Goal: Transaction & Acquisition: Book appointment/travel/reservation

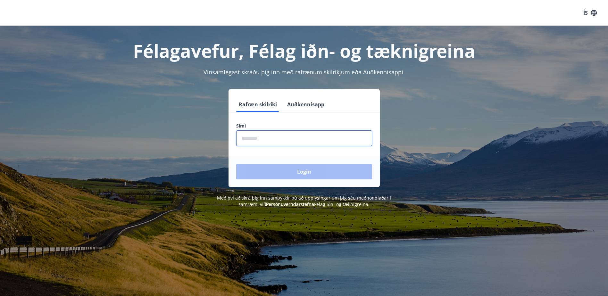
click at [267, 133] on input "phone" at bounding box center [304, 138] width 136 height 16
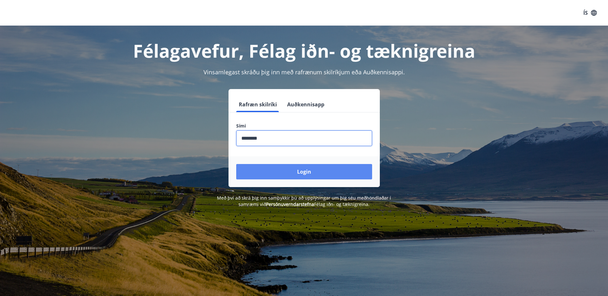
type input "********"
click at [308, 174] on button "Login" at bounding box center [304, 171] width 136 height 15
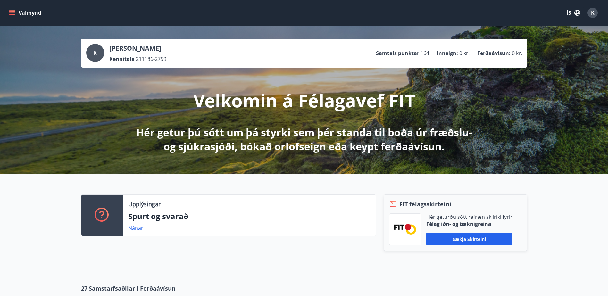
click at [12, 11] on icon "menu" at bounding box center [12, 13] width 6 height 6
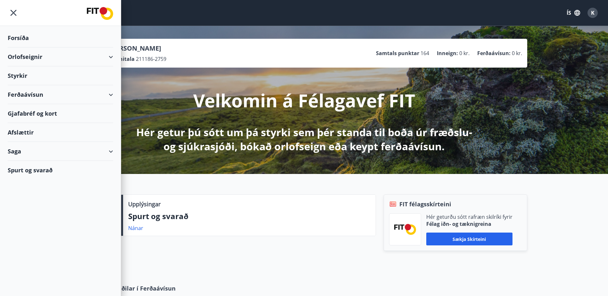
click at [15, 58] on div "Orlofseignir" at bounding box center [60, 56] width 105 height 19
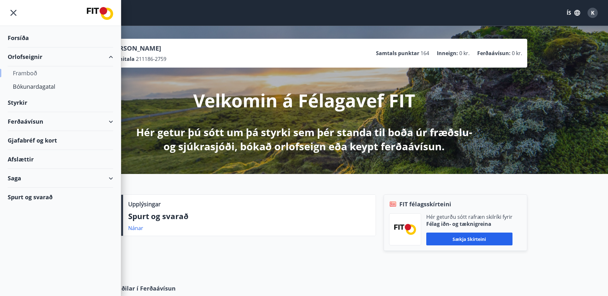
click at [21, 74] on div "Framboð" at bounding box center [60, 72] width 95 height 13
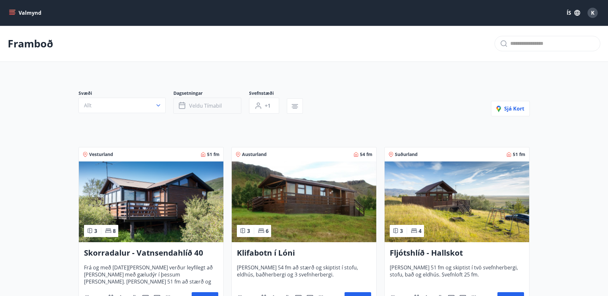
click at [196, 105] on span "Veldu tímabil" at bounding box center [205, 105] width 33 height 7
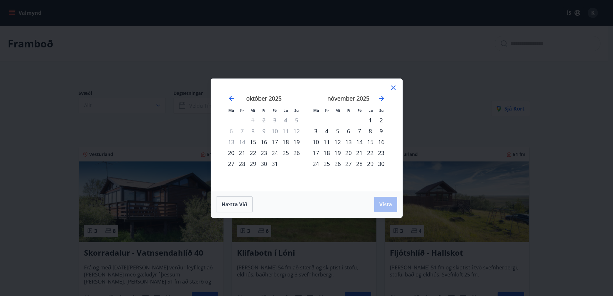
click at [263, 153] on div "23" at bounding box center [263, 152] width 11 height 11
click at [243, 163] on div "28" at bounding box center [242, 163] width 11 height 11
click at [388, 204] on span "Vista" at bounding box center [385, 204] width 13 height 7
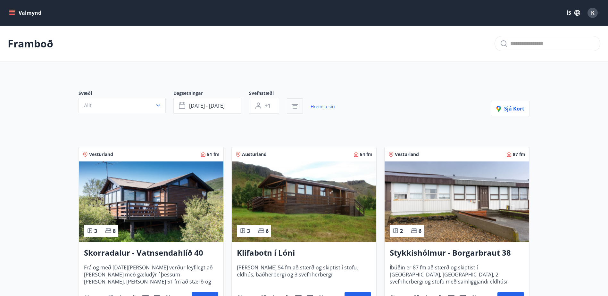
click at [293, 106] on icon "button" at bounding box center [295, 105] width 4 height 1
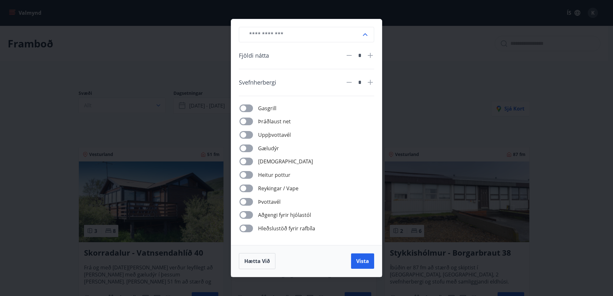
click at [450, 62] on div "​ Fjöldi nátta * Svefnherbergi * Gasgrill Þráðlaust net Uppþvottavél Gæludýr Þu…" at bounding box center [306, 148] width 613 height 296
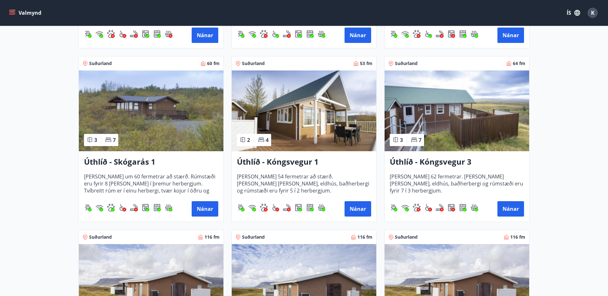
scroll to position [609, 0]
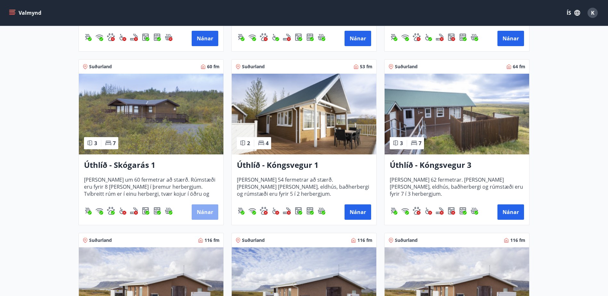
click at [201, 212] on button "Nánar" at bounding box center [205, 212] width 27 height 15
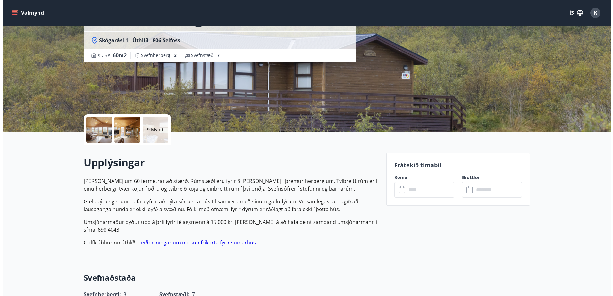
scroll to position [64, 0]
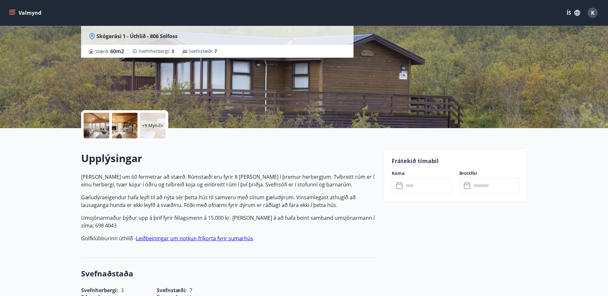
click at [99, 127] on div at bounding box center [97, 126] width 26 height 26
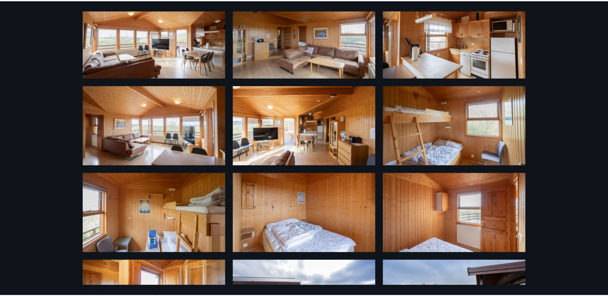
scroll to position [0, 0]
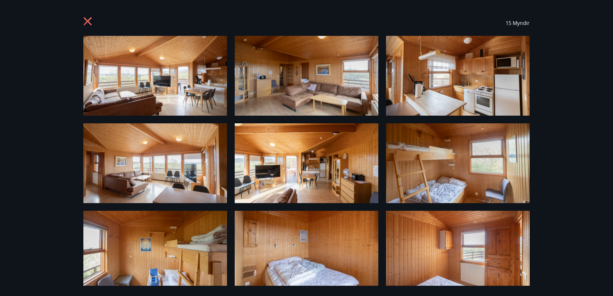
click at [90, 24] on icon at bounding box center [88, 21] width 8 height 8
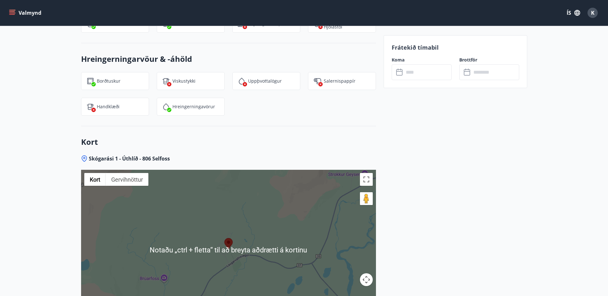
scroll to position [794, 0]
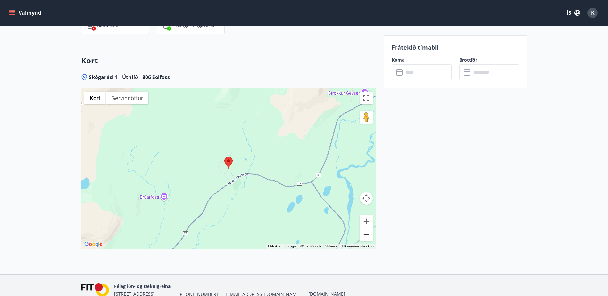
click at [366, 236] on button "Minnka" at bounding box center [366, 234] width 13 height 13
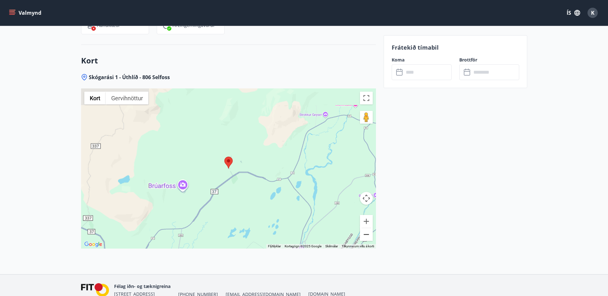
click at [366, 236] on button "Minnka" at bounding box center [366, 234] width 13 height 13
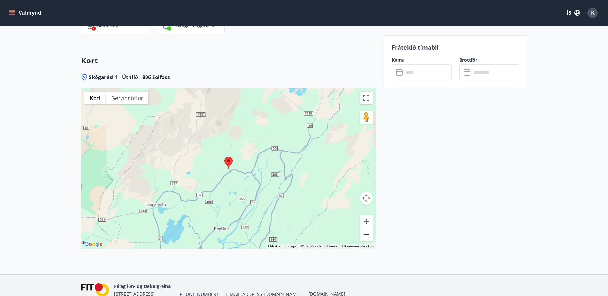
click at [366, 236] on button "Minnka" at bounding box center [366, 234] width 13 height 13
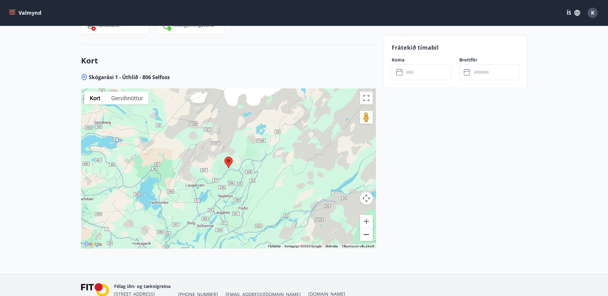
click at [366, 236] on button "Minnka" at bounding box center [366, 234] width 13 height 13
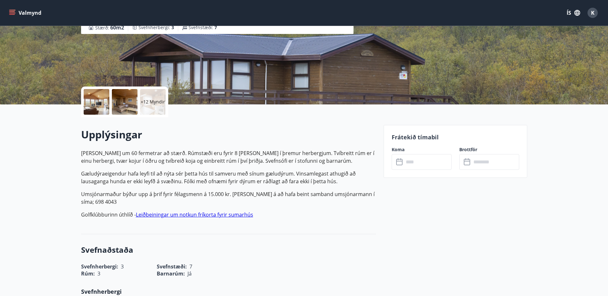
scroll to position [0, 0]
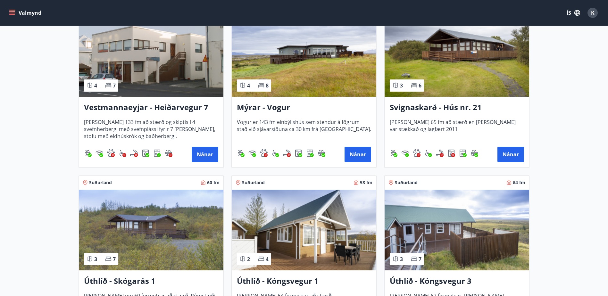
scroll to position [385, 0]
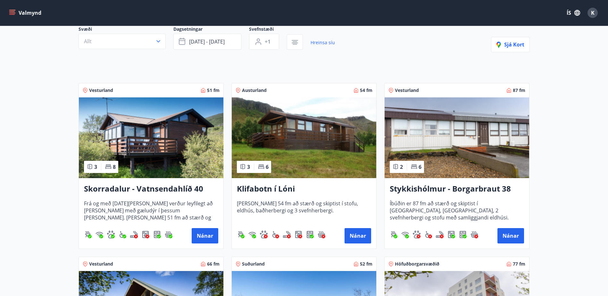
click at [168, 188] on h3 "Skorradalur - Vatnsendahlíð 40" at bounding box center [151, 189] width 134 height 12
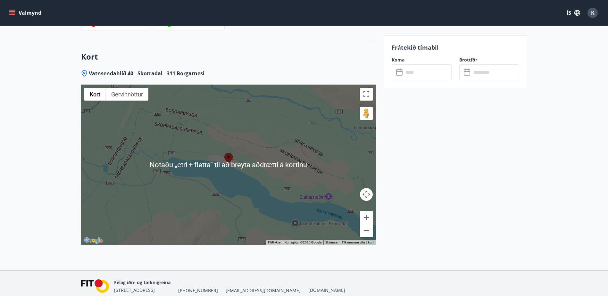
scroll to position [825, 0]
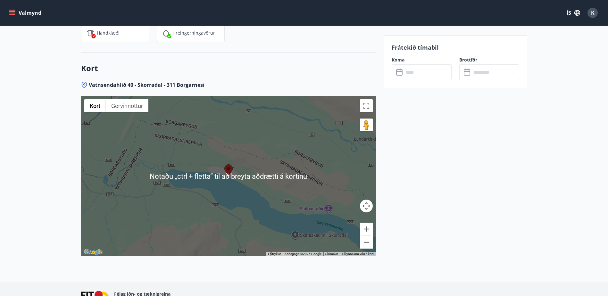
click at [363, 236] on button "Minnka" at bounding box center [366, 242] width 13 height 13
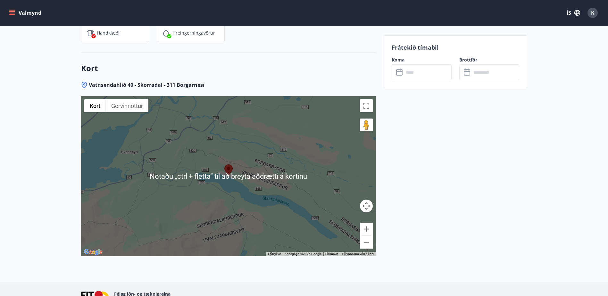
click at [363, 236] on button "Minnka" at bounding box center [366, 242] width 13 height 13
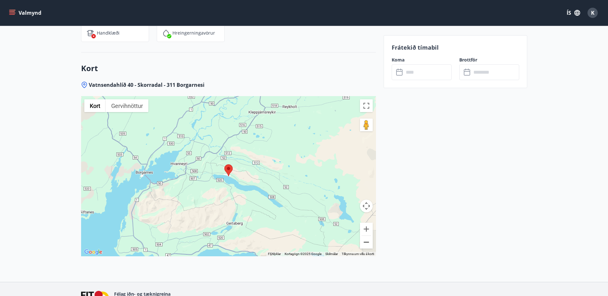
click at [363, 236] on button "Minnka" at bounding box center [366, 242] width 13 height 13
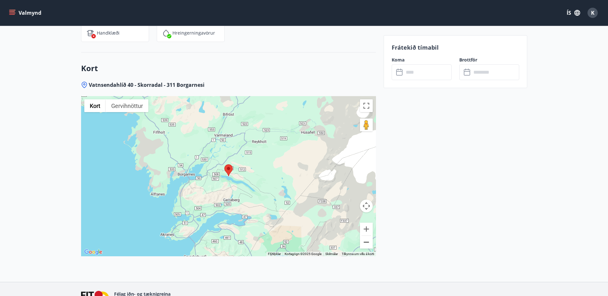
click at [363, 236] on button "Minnka" at bounding box center [366, 242] width 13 height 13
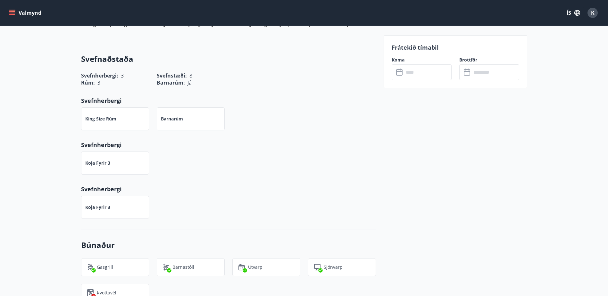
scroll to position [152, 0]
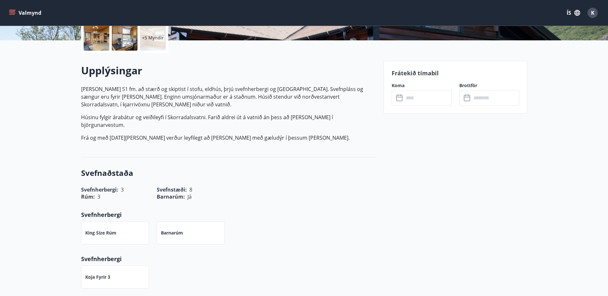
click at [398, 96] on icon at bounding box center [400, 98] width 8 height 8
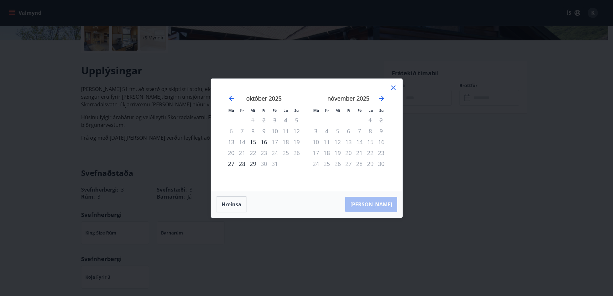
click at [393, 86] on icon at bounding box center [393, 88] width 8 height 8
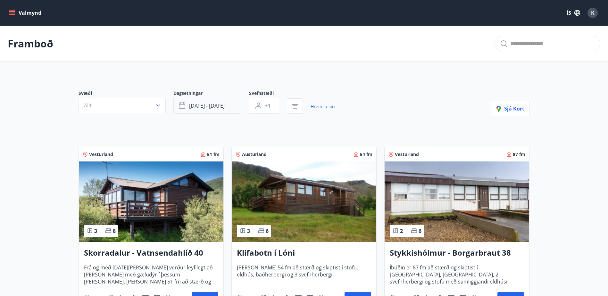
click at [235, 106] on button "okt 23 - okt 28" at bounding box center [207, 106] width 68 height 16
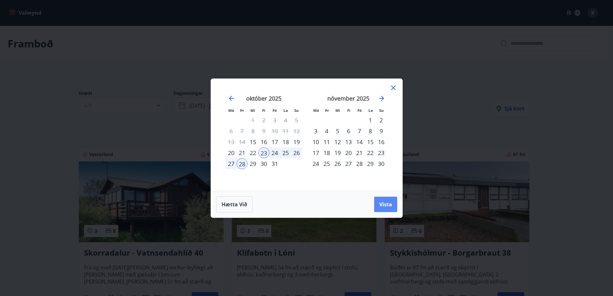
click at [390, 208] on button "Vista" at bounding box center [385, 204] width 23 height 15
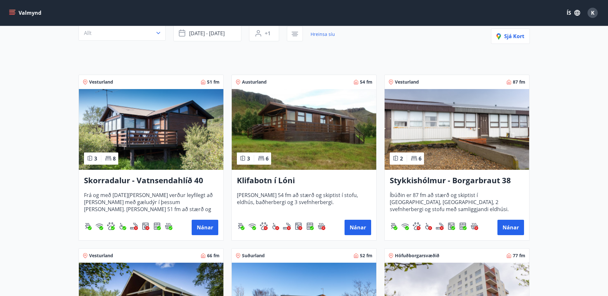
scroll to position [224, 0]
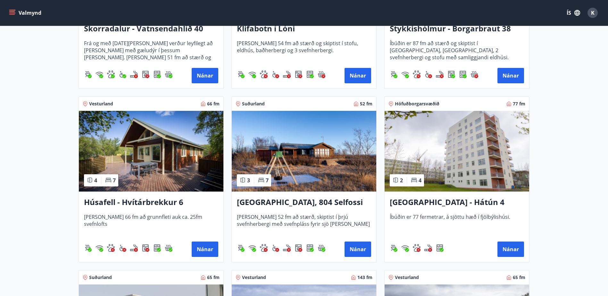
click at [290, 201] on h3 "Stóra Hof, 804 Selfossi" at bounding box center [304, 203] width 134 height 12
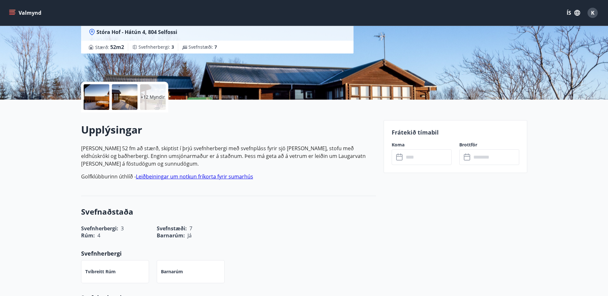
scroll to position [96, 0]
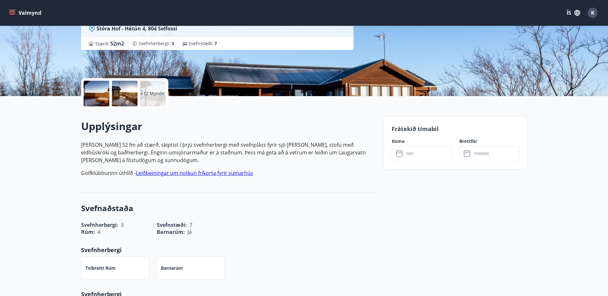
click at [428, 154] on input "text" at bounding box center [428, 154] width 48 height 16
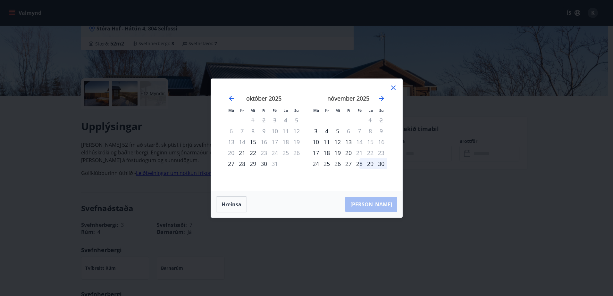
click at [392, 88] on icon at bounding box center [393, 88] width 8 height 8
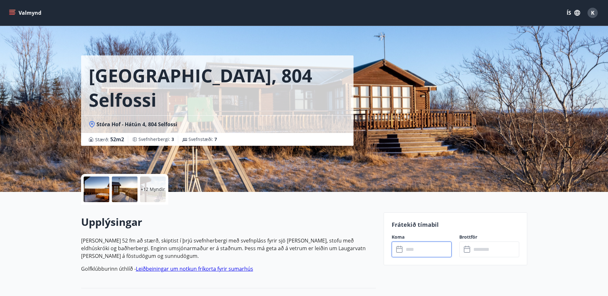
scroll to position [0, 0]
click at [12, 9] on button "Valmynd" at bounding box center [26, 13] width 36 height 12
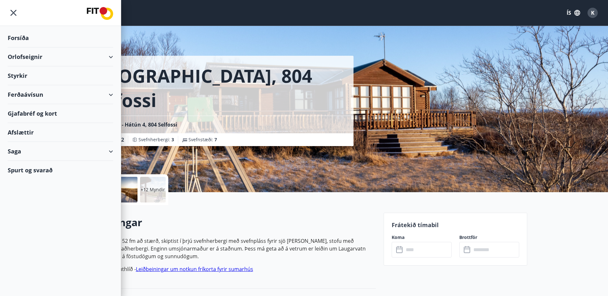
click at [113, 55] on div "Orlofseignir" at bounding box center [60, 56] width 105 height 19
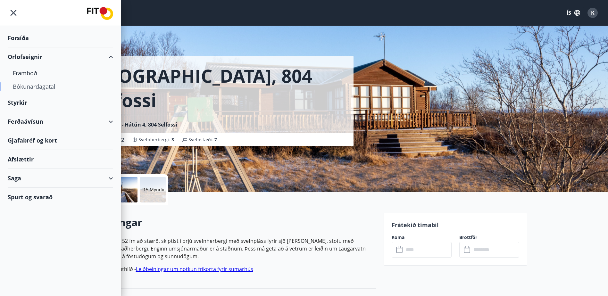
click at [41, 87] on div "Bókunardagatal" at bounding box center [60, 86] width 95 height 13
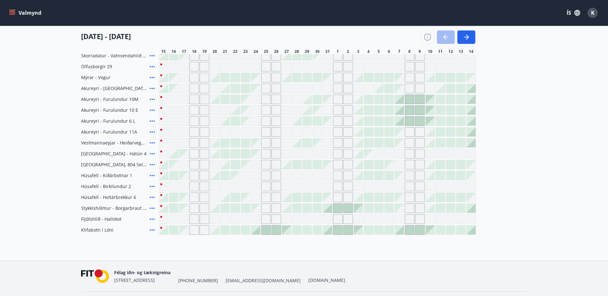
scroll to position [281, 0]
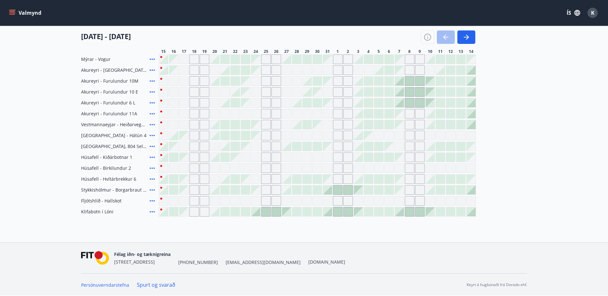
click at [258, 214] on div at bounding box center [255, 211] width 9 height 9
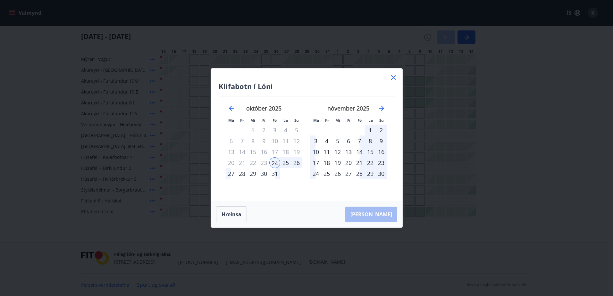
click at [393, 78] on icon at bounding box center [393, 77] width 1 height 1
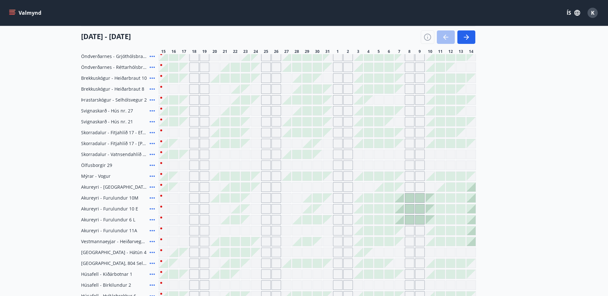
scroll to position [256, 0]
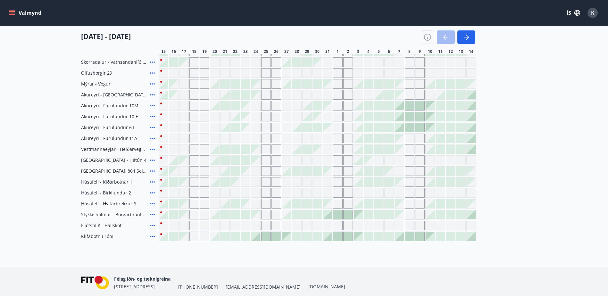
click at [11, 10] on icon "menu" at bounding box center [12, 10] width 7 height 1
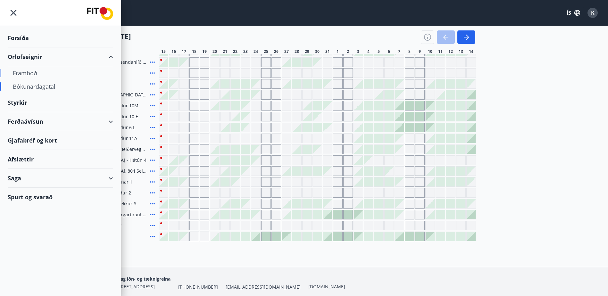
click at [23, 77] on div "Framboð" at bounding box center [60, 72] width 95 height 13
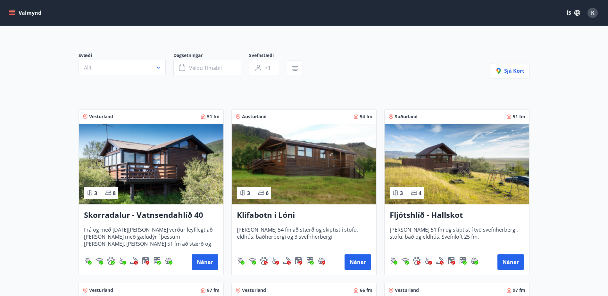
scroll to position [96, 0]
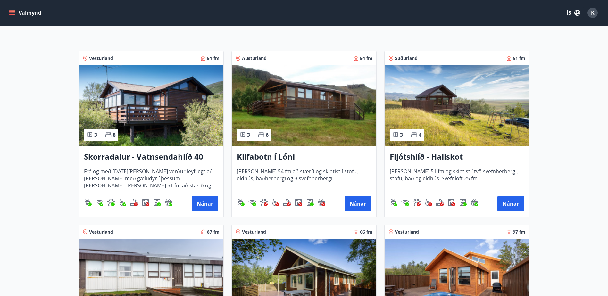
click at [262, 157] on h3 "Klifabotn í Lóni" at bounding box center [304, 157] width 134 height 12
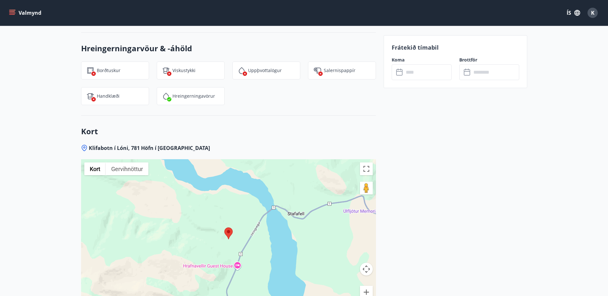
scroll to position [857, 0]
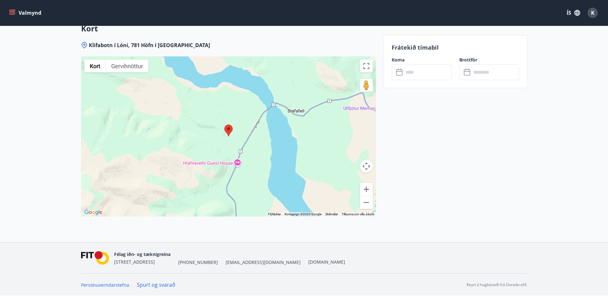
click at [30, 14] on button "Valmynd" at bounding box center [26, 13] width 36 height 12
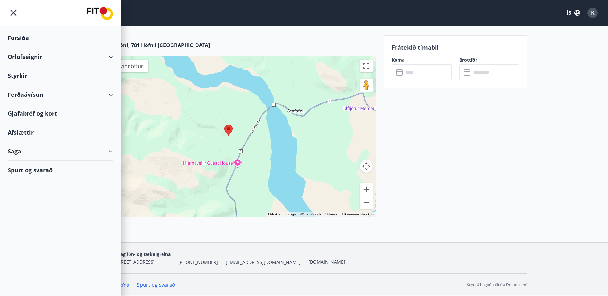
click at [112, 55] on div "Orlofseignir" at bounding box center [60, 56] width 105 height 19
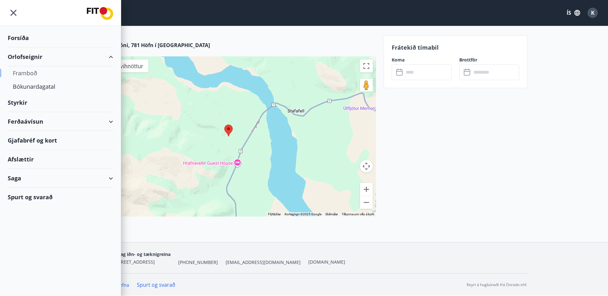
click at [33, 72] on div "Framboð" at bounding box center [60, 72] width 95 height 13
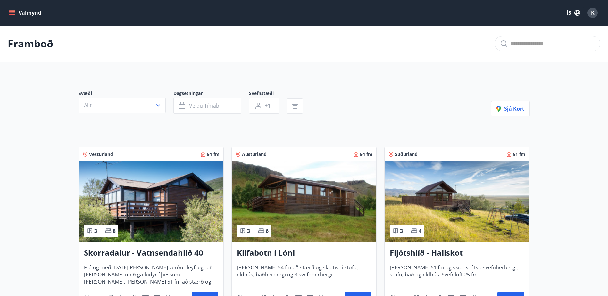
click at [14, 12] on icon "menu" at bounding box center [12, 13] width 6 height 6
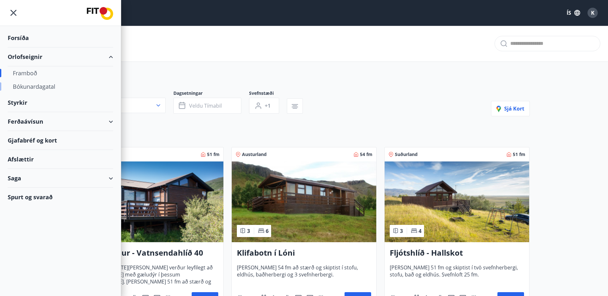
click at [31, 89] on div "Bókunardagatal" at bounding box center [60, 86] width 95 height 13
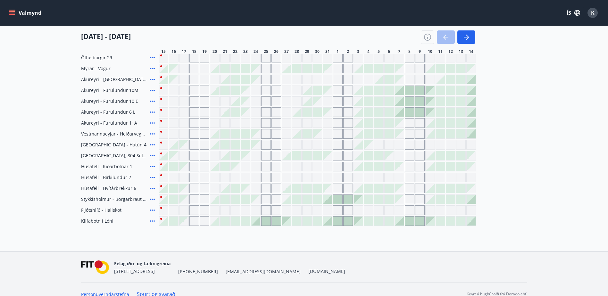
scroll to position [281, 0]
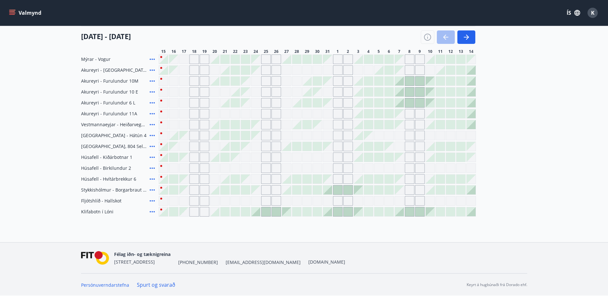
click at [11, 13] on icon "menu" at bounding box center [12, 13] width 7 height 1
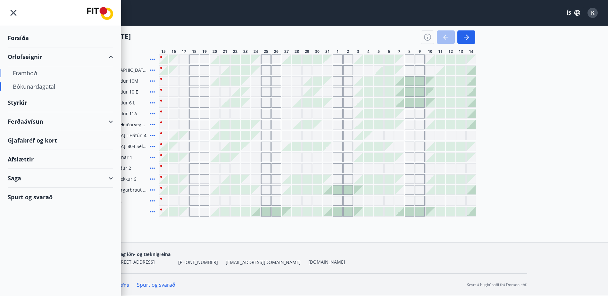
click at [17, 75] on div "Framboð" at bounding box center [60, 72] width 95 height 13
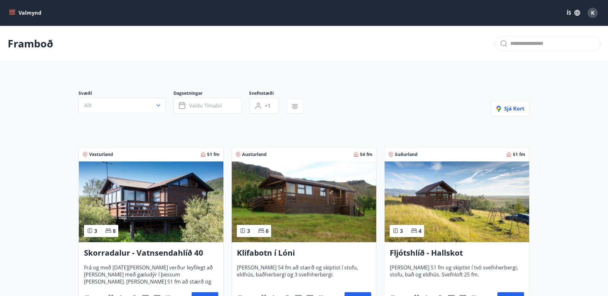
click at [265, 254] on h3 "Klifabotn í Lóni" at bounding box center [304, 253] width 134 height 12
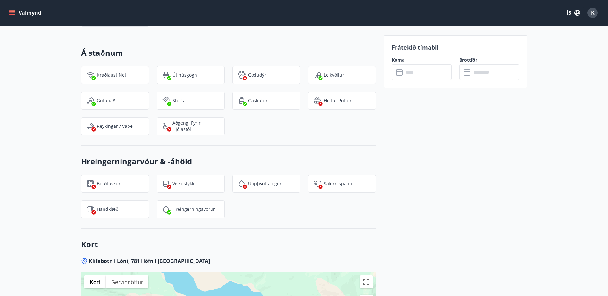
scroll to position [833, 0]
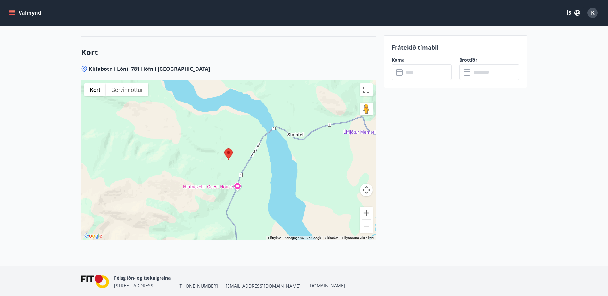
click at [364, 224] on button "Minnka" at bounding box center [366, 226] width 13 height 13
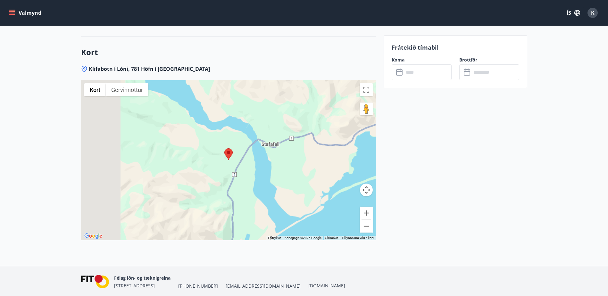
click at [364, 224] on button "Minnka" at bounding box center [366, 226] width 13 height 13
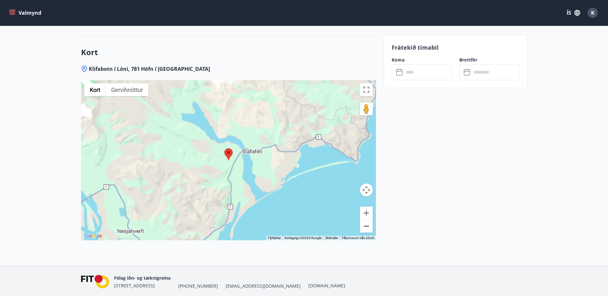
click at [364, 224] on button "Minnka" at bounding box center [366, 226] width 13 height 13
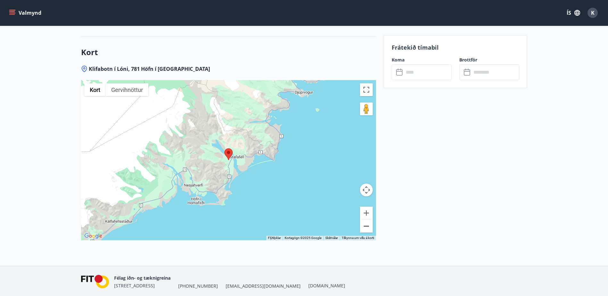
click at [364, 224] on button "Minnka" at bounding box center [366, 226] width 13 height 13
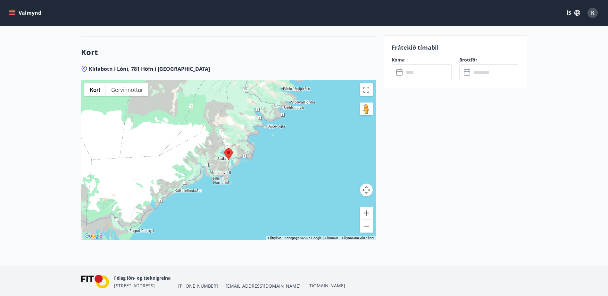
click at [12, 12] on icon "menu" at bounding box center [12, 11] width 6 height 1
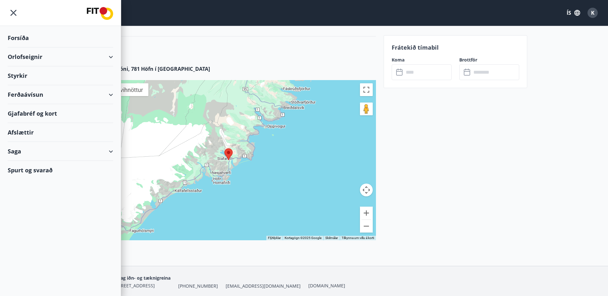
click at [15, 73] on div "Styrkir" at bounding box center [60, 75] width 105 height 19
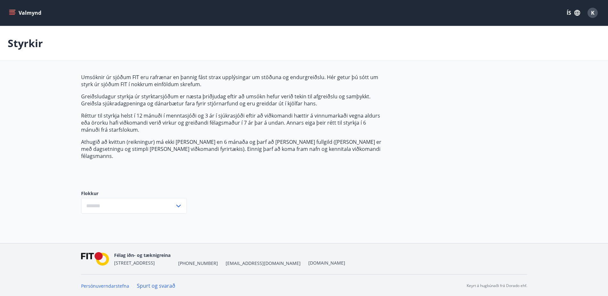
type input "***"
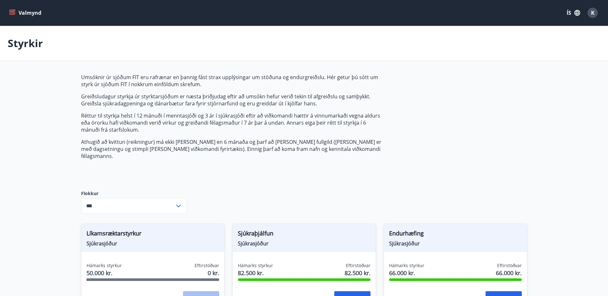
click at [12, 12] on icon "menu" at bounding box center [12, 11] width 6 height 1
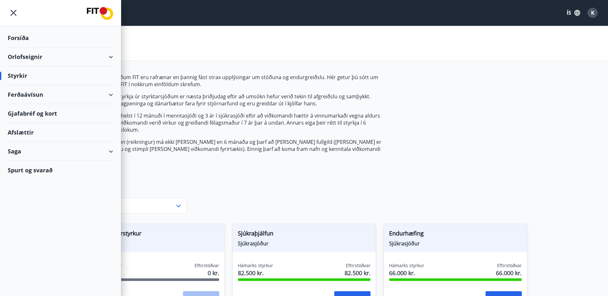
click at [29, 113] on div "Gjafabréf og kort" at bounding box center [60, 113] width 105 height 19
click at [24, 114] on div "Gjafabréf og kort" at bounding box center [60, 113] width 105 height 19
